Goal: Task Accomplishment & Management: Manage account settings

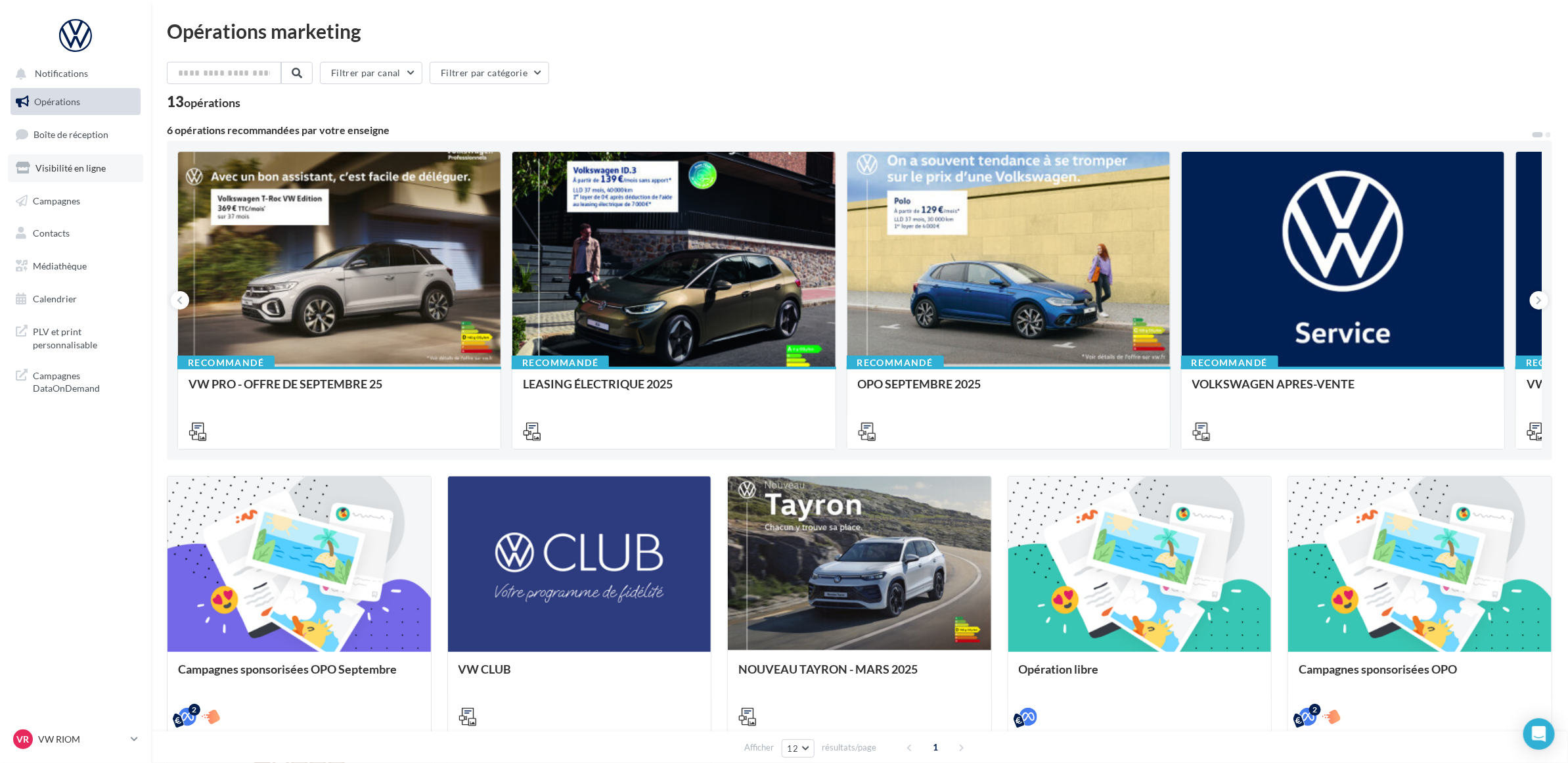
click at [60, 175] on link "Visibilité en ligne" at bounding box center [75, 168] width 136 height 27
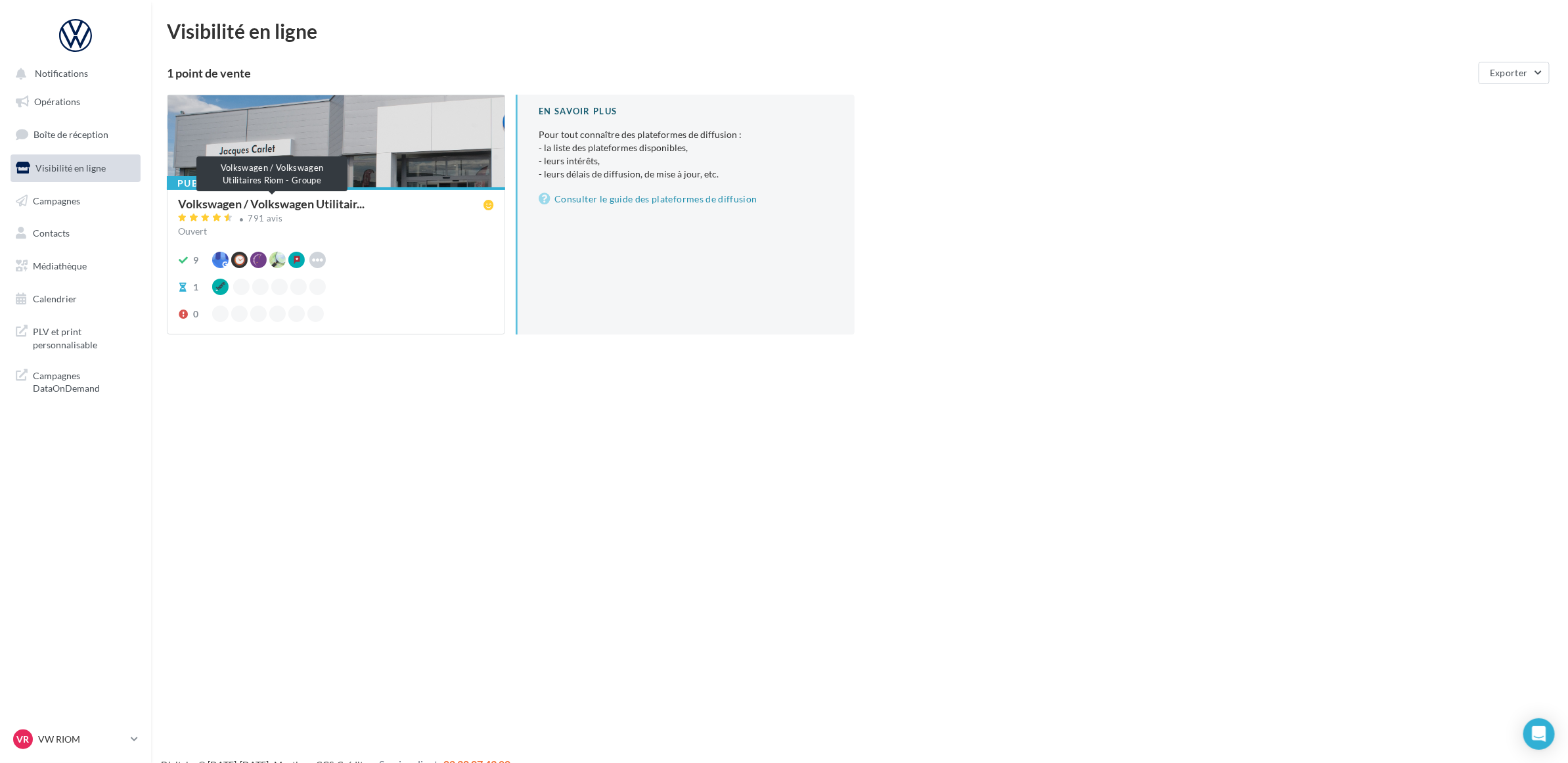
click at [310, 205] on span "Volkswagen / Volkswagen Utilitair..." at bounding box center [270, 204] width 186 height 12
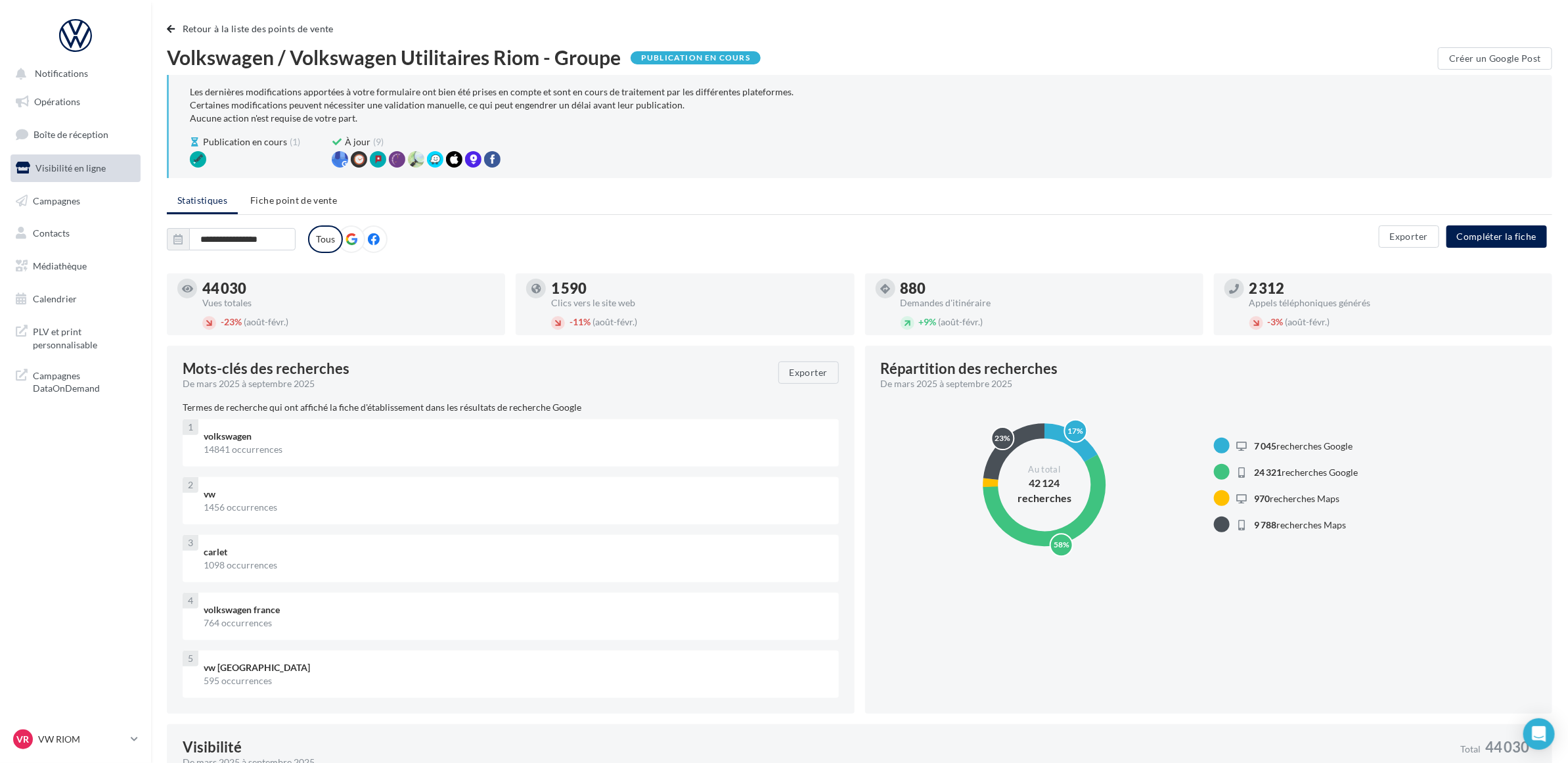
click at [369, 246] on label at bounding box center [374, 239] width 27 height 27
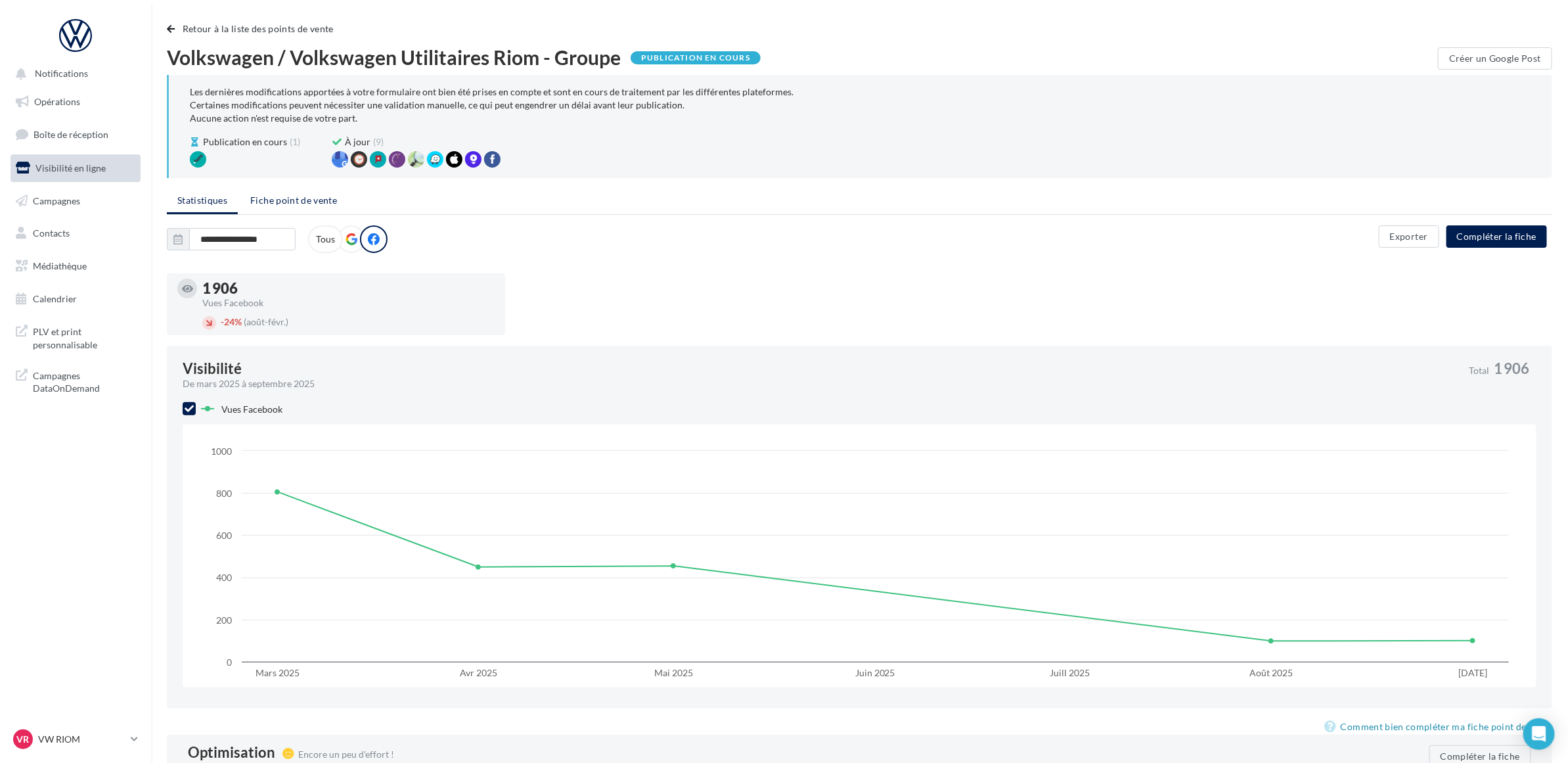
click at [320, 194] on span "Fiche point de vente" at bounding box center [293, 199] width 87 height 11
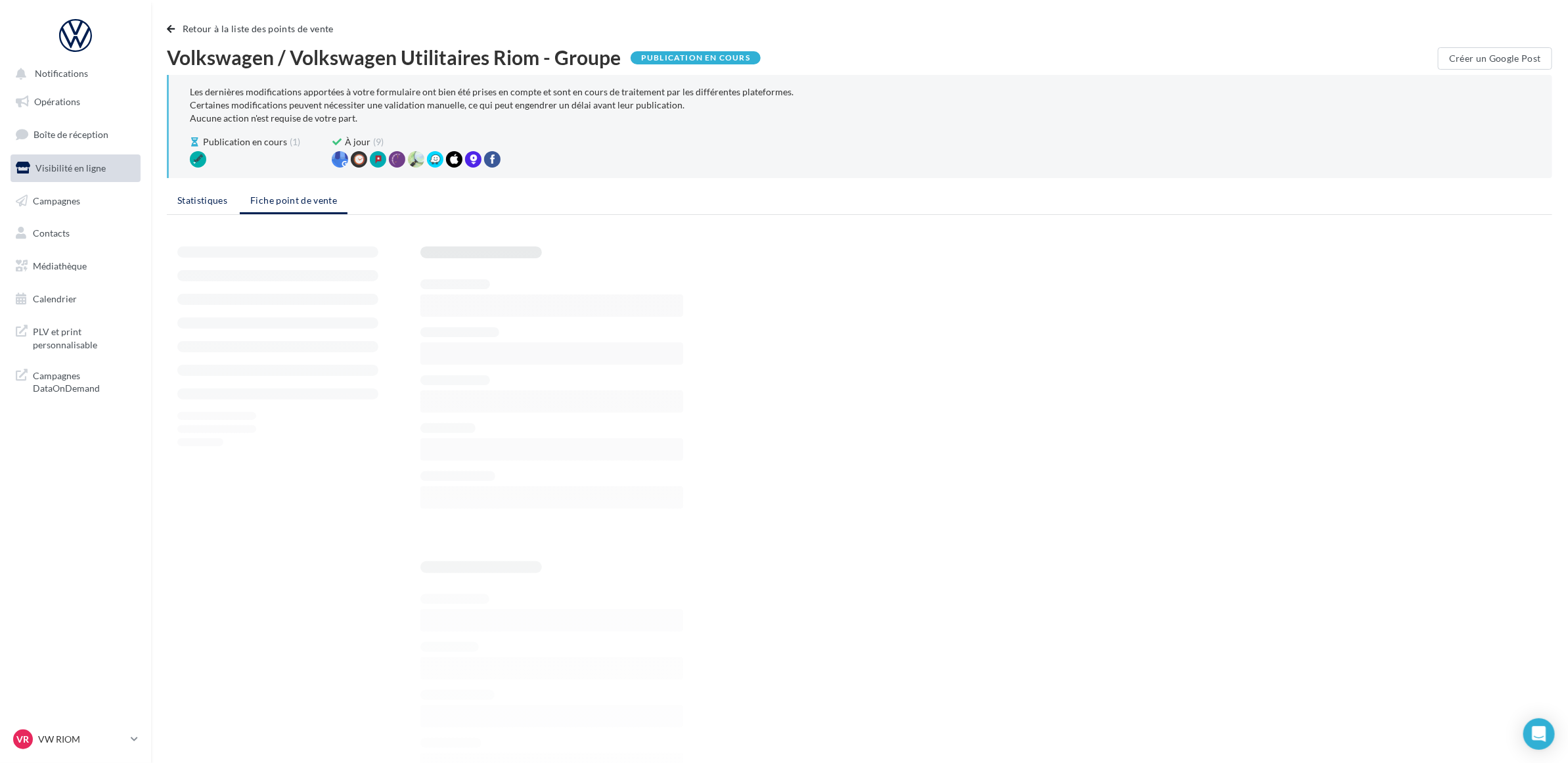
click at [195, 200] on span "Statistiques" at bounding box center [202, 199] width 50 height 11
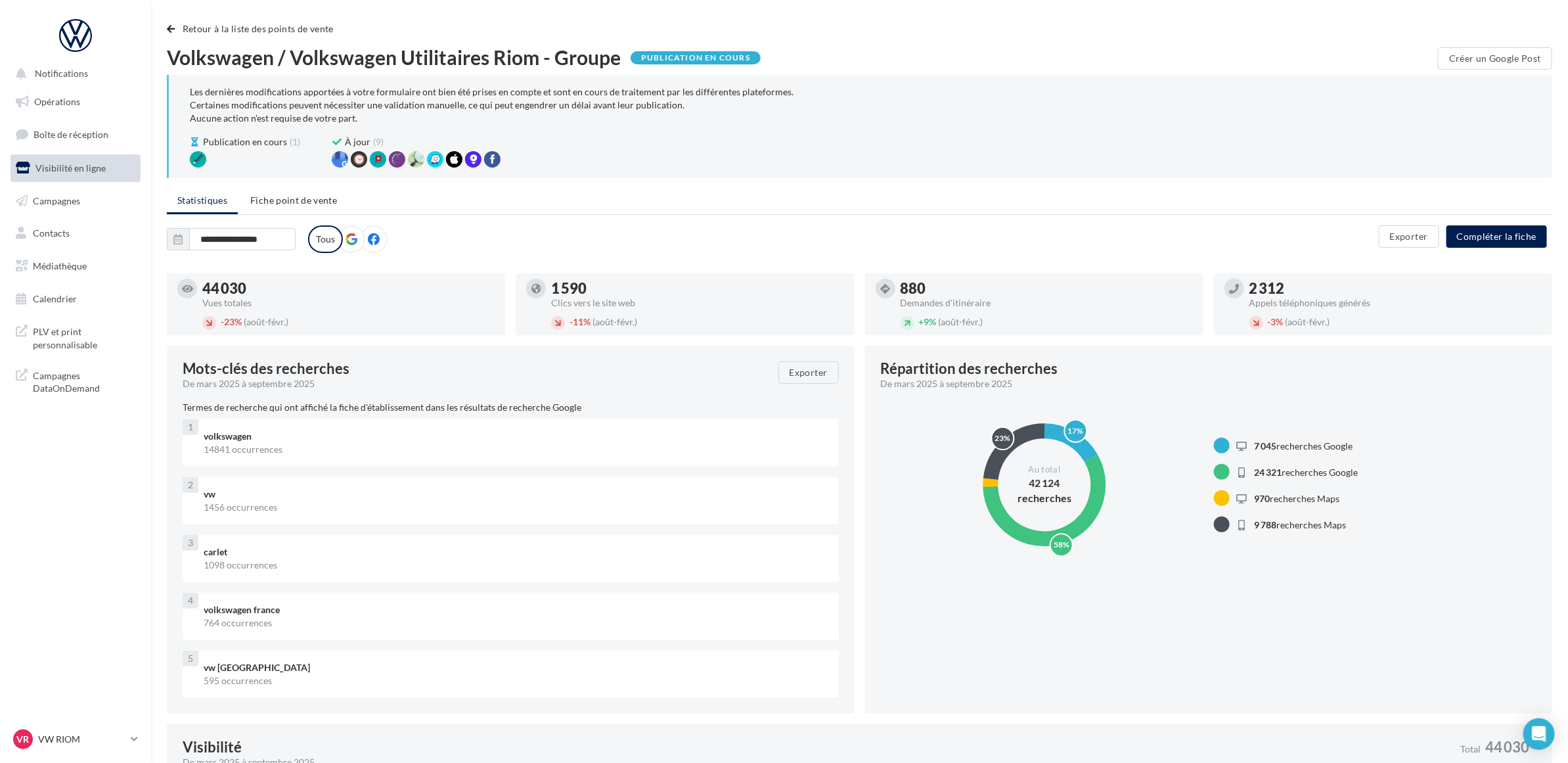
click at [373, 236] on icon at bounding box center [374, 239] width 12 height 12
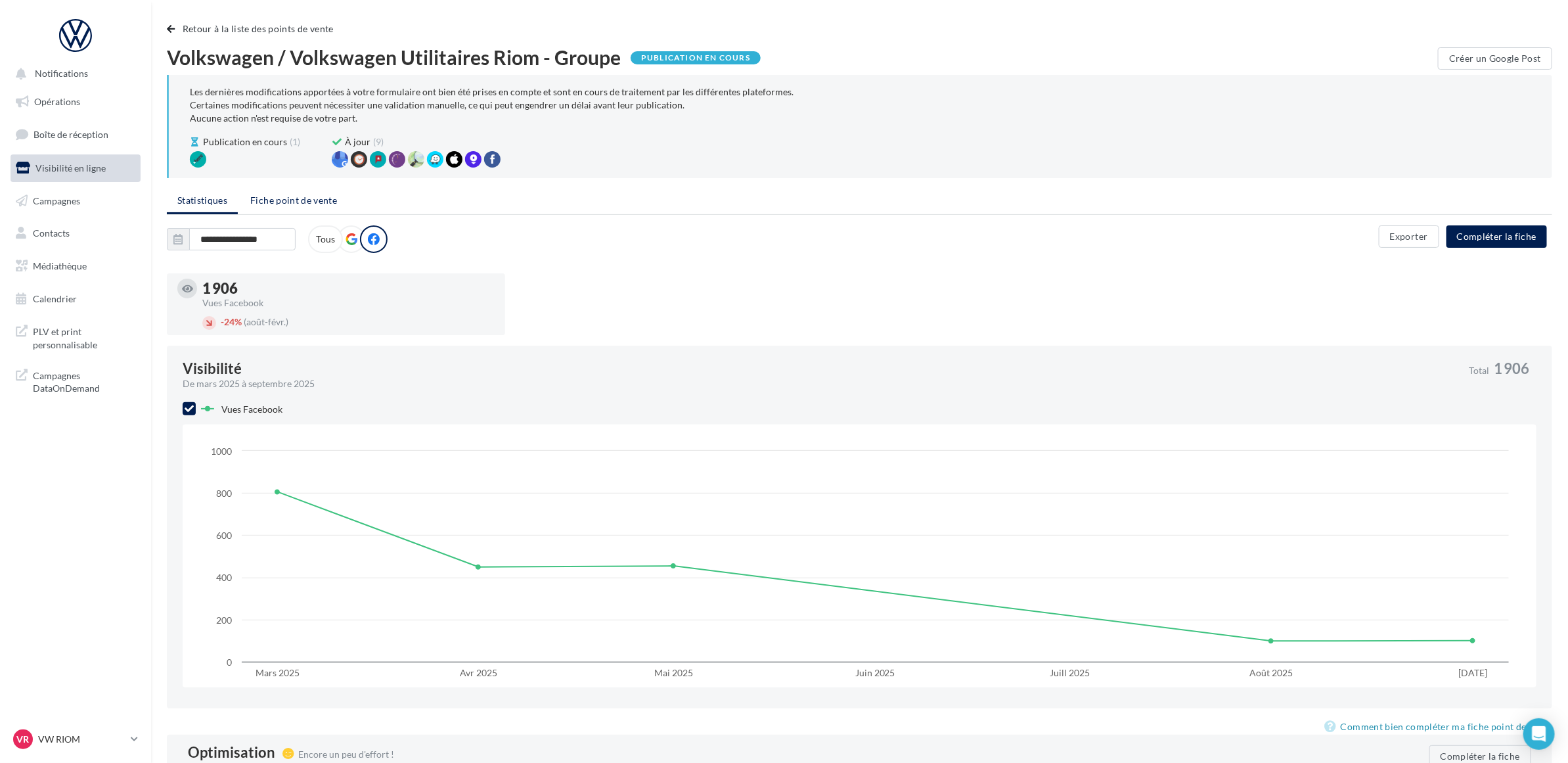
click at [325, 199] on span "Fiche point de vente" at bounding box center [293, 199] width 87 height 11
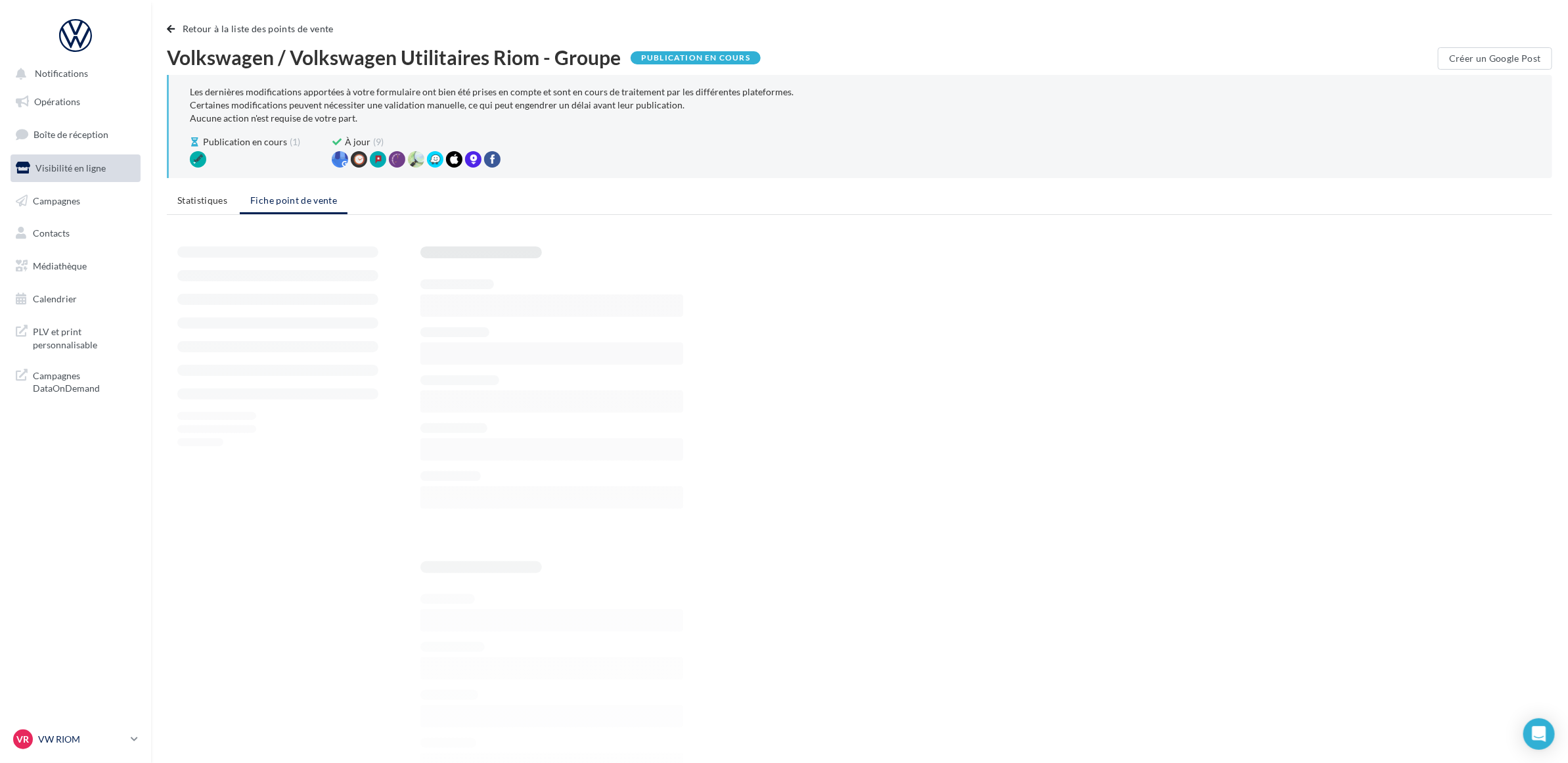
click at [86, 733] on p "VW RIOM" at bounding box center [82, 739] width 88 height 13
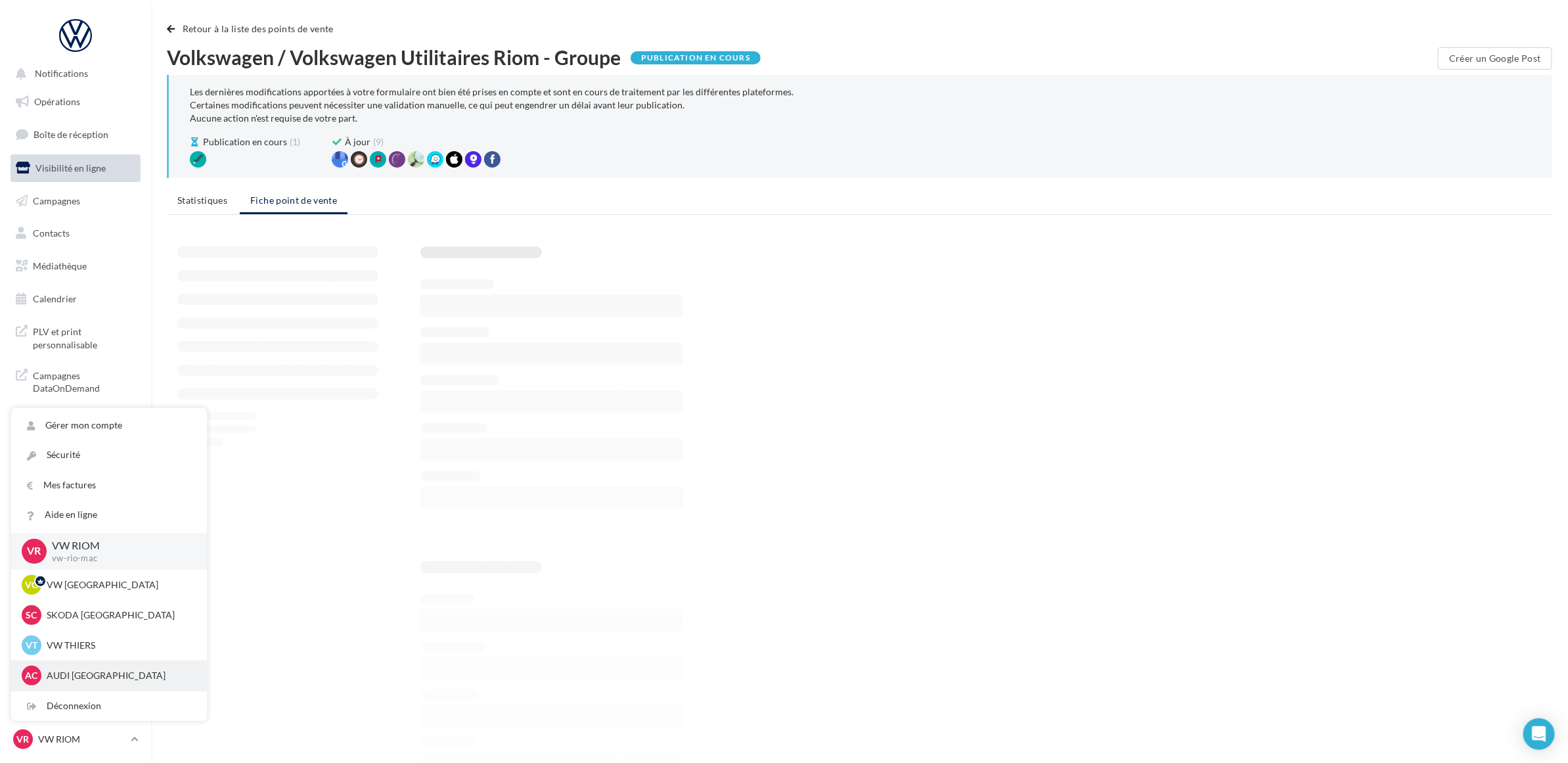
scroll to position [30, 0]
click at [92, 678] on p "VUL CLERMONT-FERRAND" at bounding box center [119, 674] width 144 height 13
click at [88, 642] on p "AUDI CLERMONT FERRAND" at bounding box center [119, 644] width 144 height 13
